Goal: Information Seeking & Learning: Learn about a topic

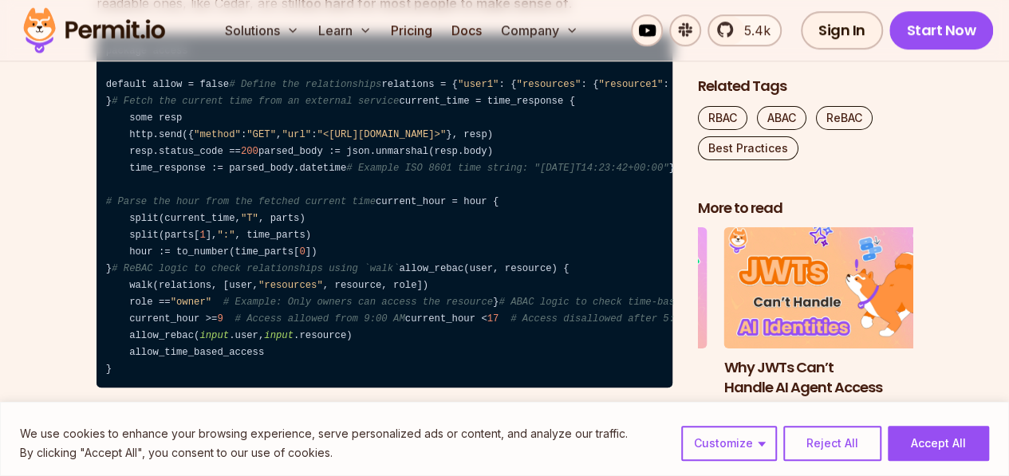
scroll to position [3670, 0]
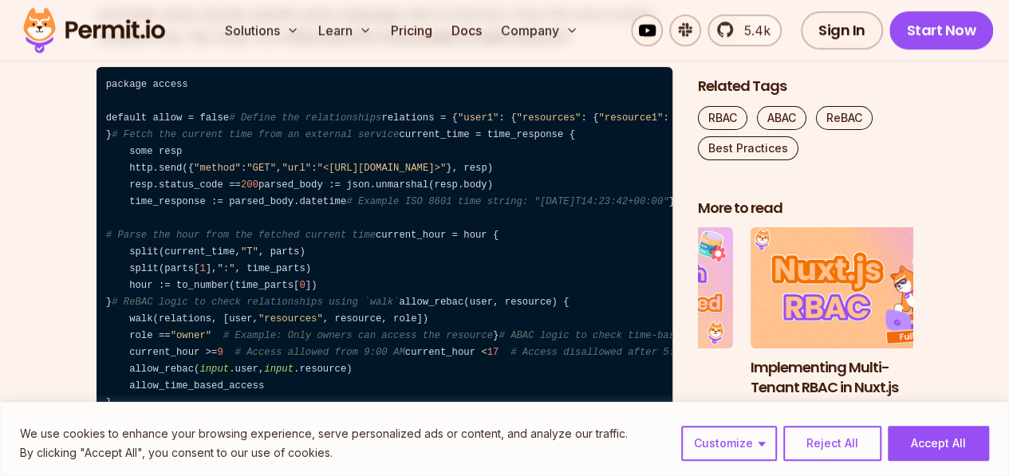
click at [941, 440] on button "Accept All" at bounding box center [938, 443] width 101 height 35
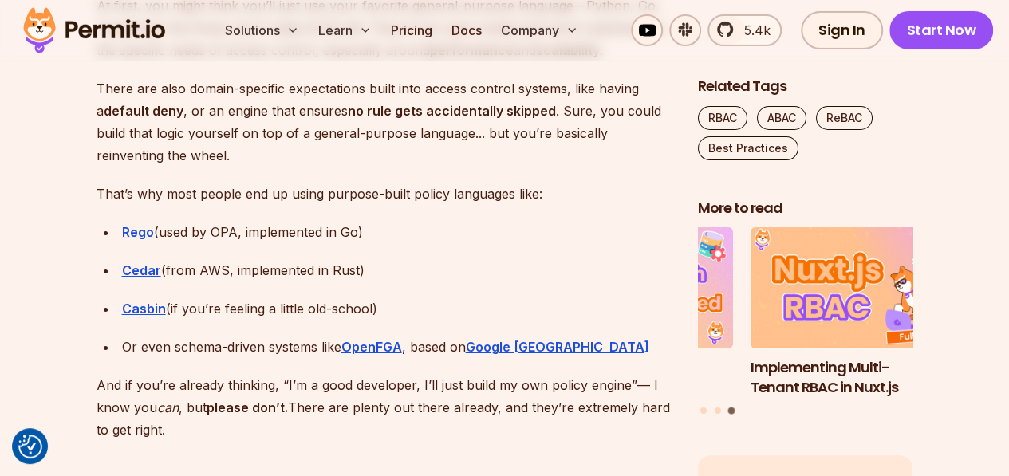
scroll to position [2712, 0]
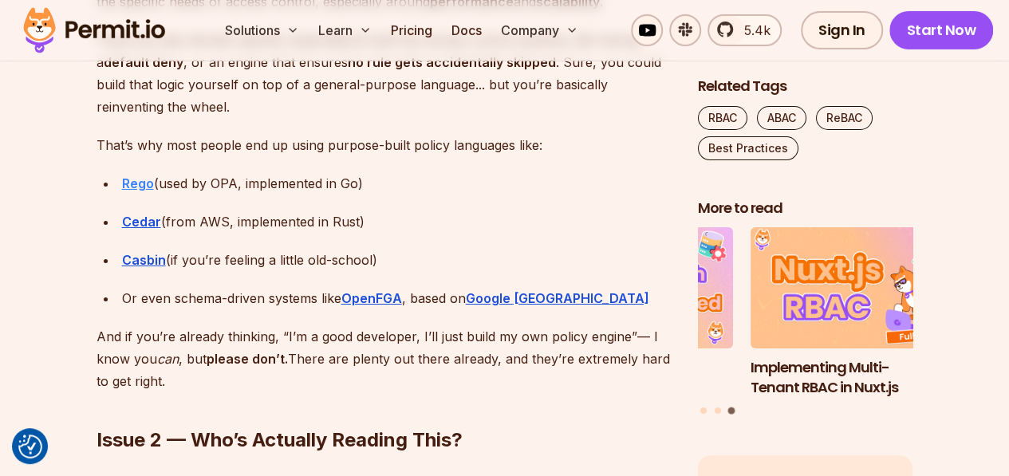
click at [136, 183] on strong "Rego" at bounding box center [138, 184] width 32 height 16
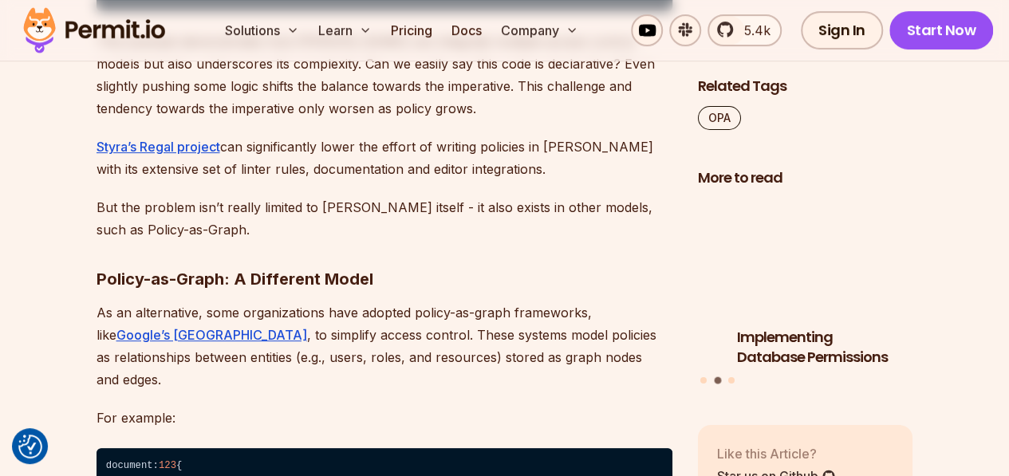
scroll to position [3271, 0]
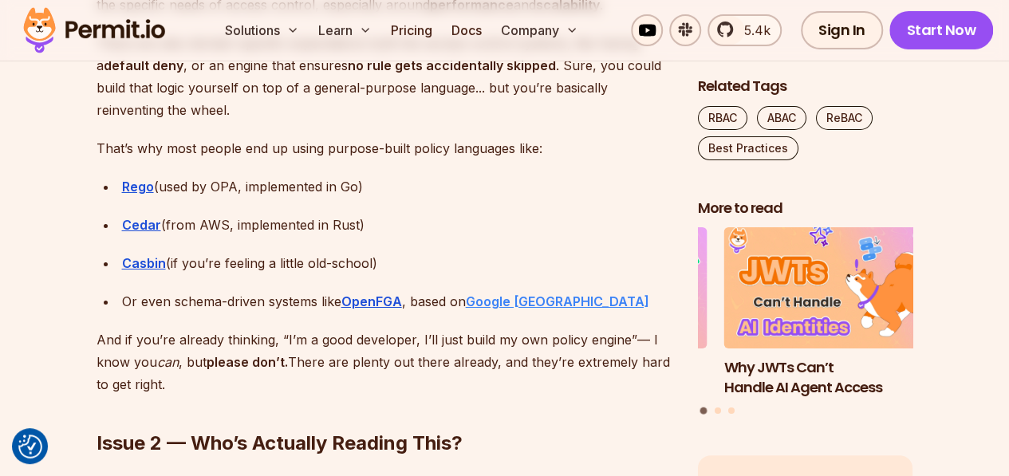
click at [506, 300] on strong "Google [GEOGRAPHIC_DATA]" at bounding box center [557, 302] width 183 height 16
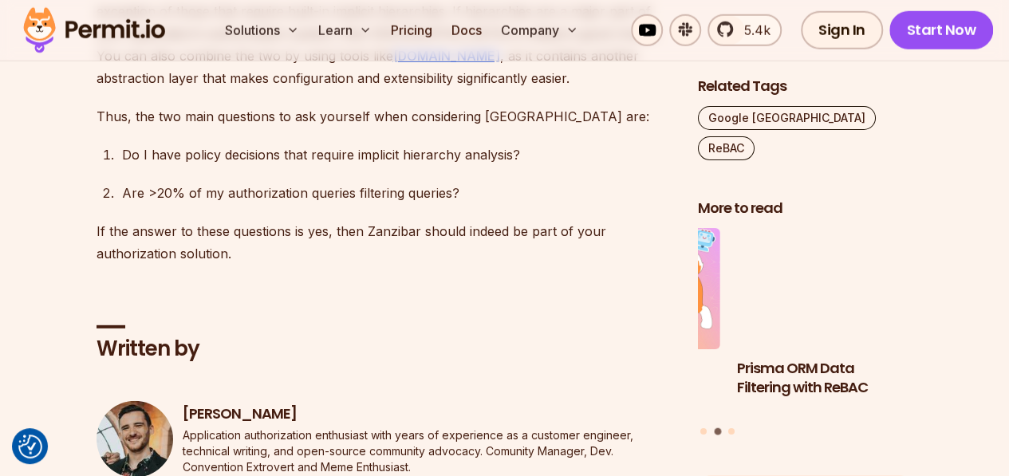
scroll to position [8217, 0]
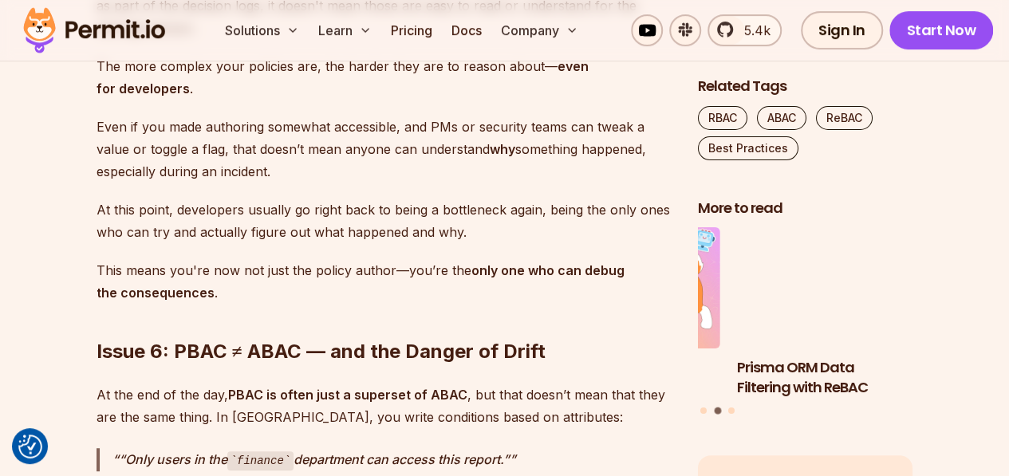
scroll to position [6296, 0]
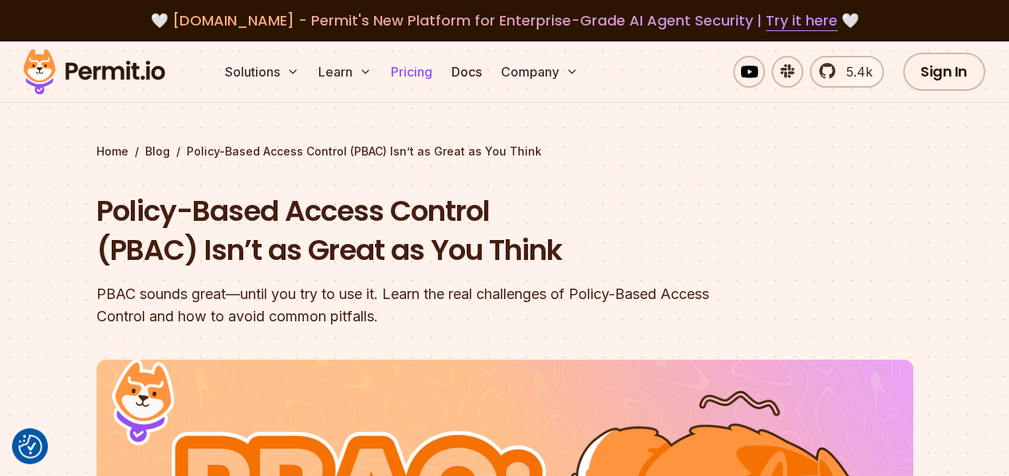
click at [414, 71] on link "Pricing" at bounding box center [412, 72] width 54 height 32
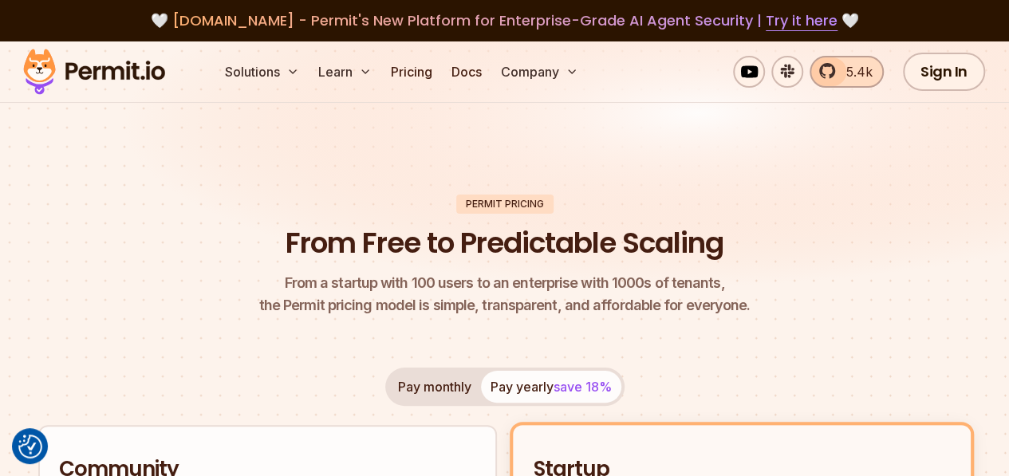
click at [850, 72] on span "5.4k" at bounding box center [855, 71] width 36 height 19
